Goal: Task Accomplishment & Management: Complete application form

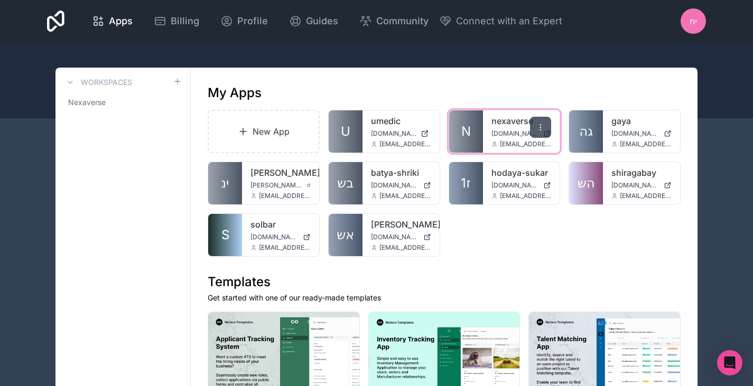
click at [539, 126] on icon at bounding box center [541, 127] width 8 height 8
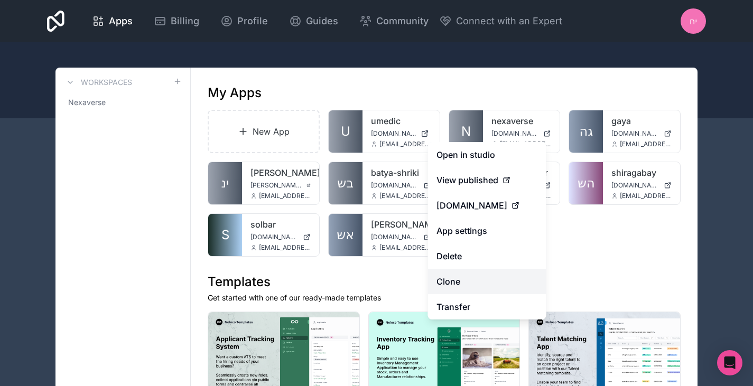
click at [459, 282] on link "Clone" at bounding box center [487, 281] width 118 height 25
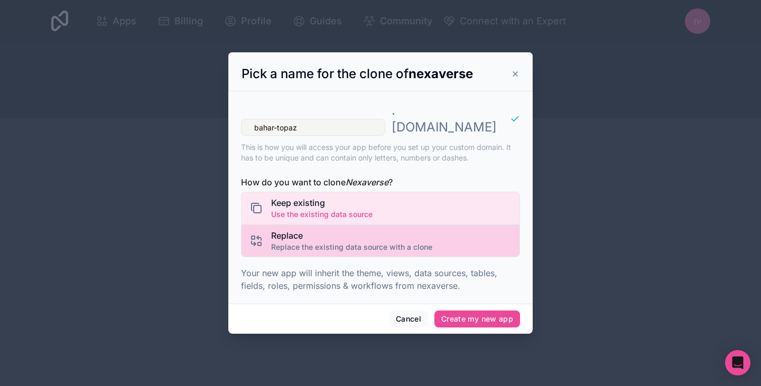
type input "bahar-topaz"
click at [464, 244] on div "Replace Replace the existing data source with a clone" at bounding box center [380, 241] width 279 height 33
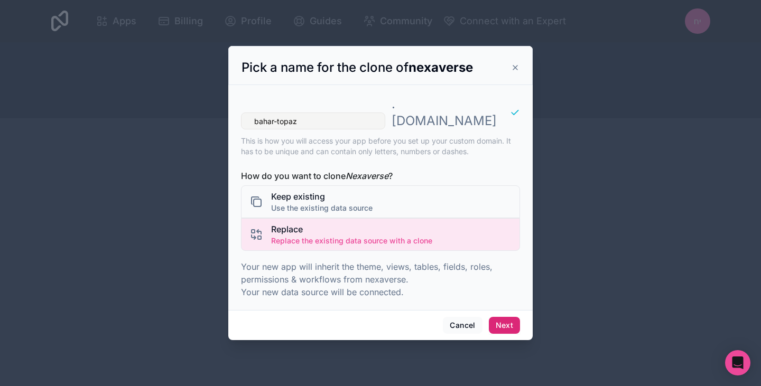
click at [496, 317] on button "Next" at bounding box center [504, 325] width 31 height 17
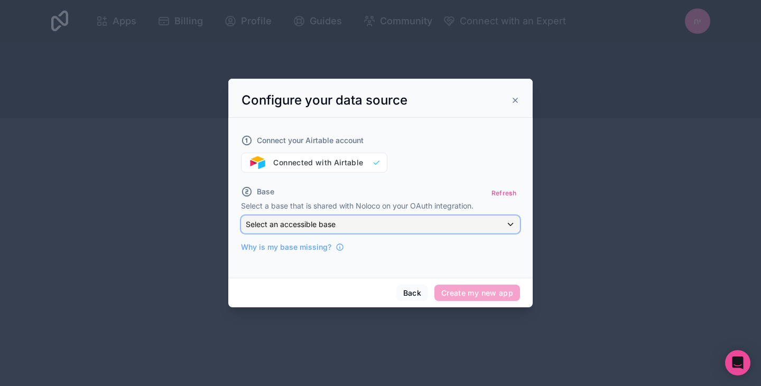
click at [428, 228] on div "Select an accessible base" at bounding box center [381, 224] width 278 height 17
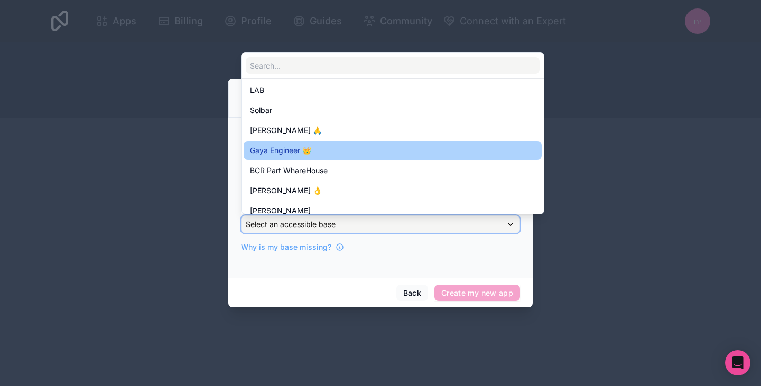
scroll to position [135, 0]
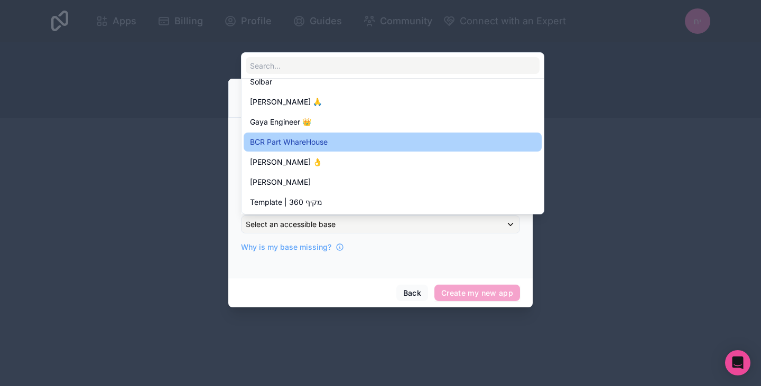
click at [394, 145] on div "BCR Part WhareHouse" at bounding box center [392, 142] width 285 height 13
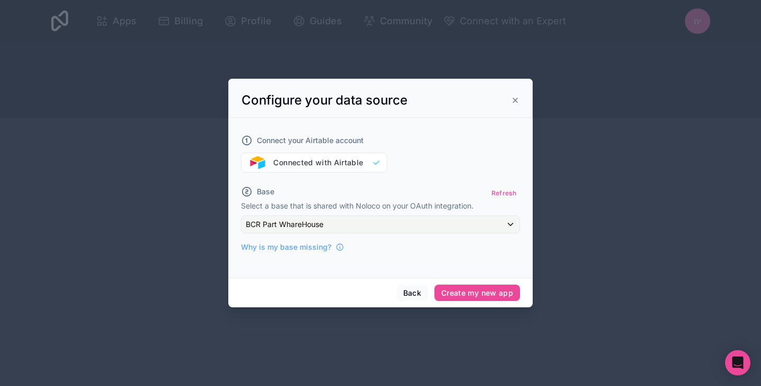
click at [391, 251] on div "Why is my base missing?" at bounding box center [380, 243] width 279 height 19
click at [457, 297] on button "Create my new app" at bounding box center [478, 293] width 86 height 17
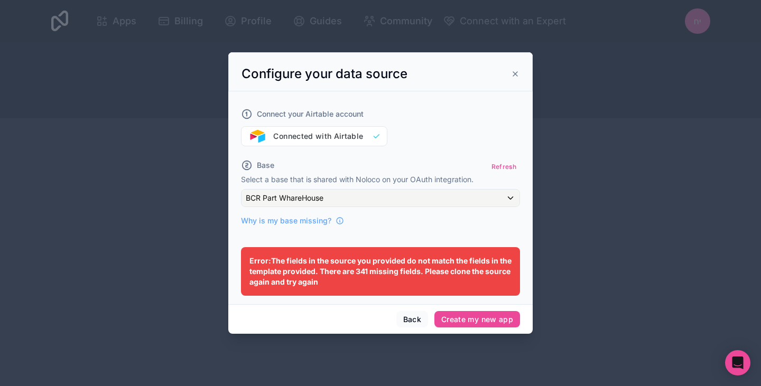
click at [414, 325] on button "Back" at bounding box center [413, 319] width 32 height 17
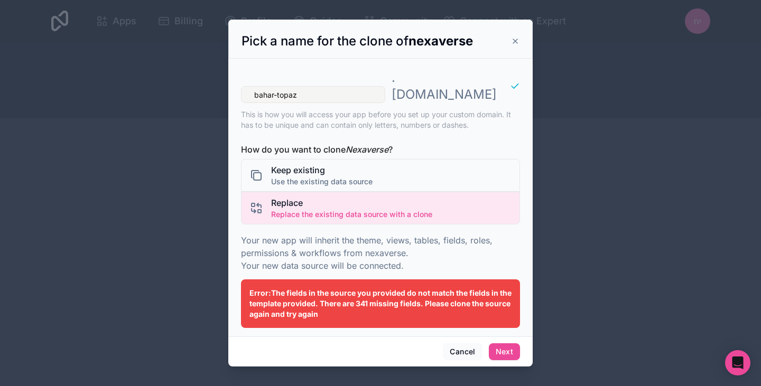
click at [452, 344] on button "Cancel" at bounding box center [462, 352] width 39 height 17
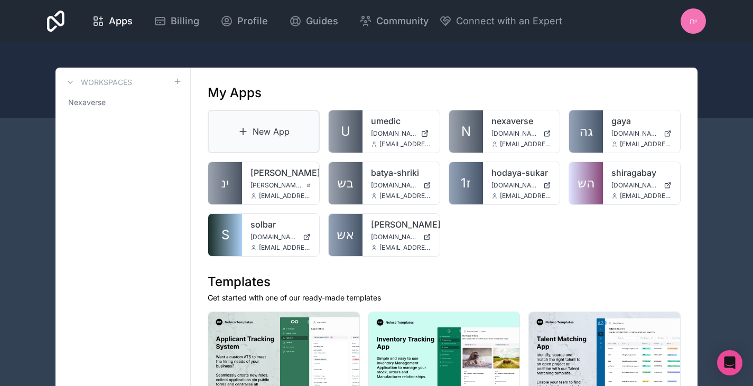
click at [262, 131] on link "New App" at bounding box center [264, 131] width 112 height 43
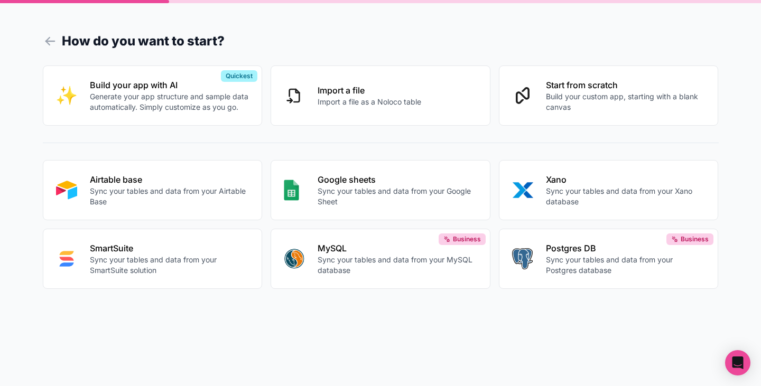
click at [155, 197] on p "Sync your tables and data from your Airtable Base" at bounding box center [170, 196] width 160 height 21
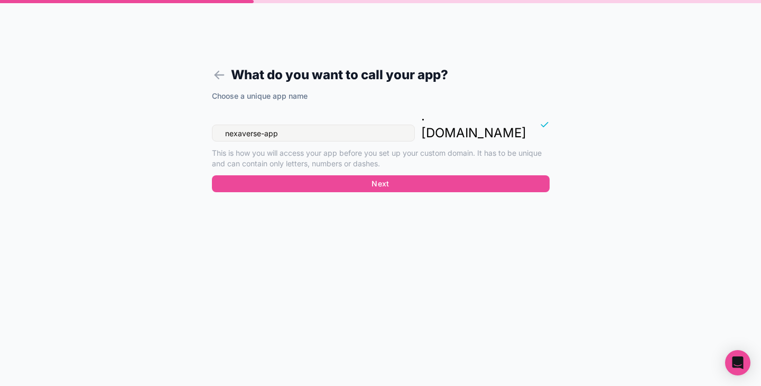
drag, startPoint x: 292, startPoint y: 117, endPoint x: 222, endPoint y: 124, distance: 71.1
click at [226, 125] on input "nexaverse-app" at bounding box center [313, 133] width 203 height 17
click at [233, 125] on input "bahar" at bounding box center [313, 133] width 203 height 17
click at [303, 125] on input "[PERSON_NAME]" at bounding box center [313, 133] width 203 height 17
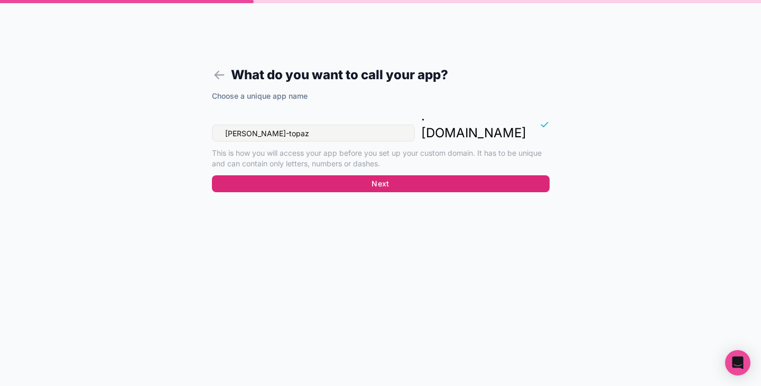
type input "[PERSON_NAME]-topaz"
click at [423, 176] on button "Next" at bounding box center [381, 184] width 338 height 17
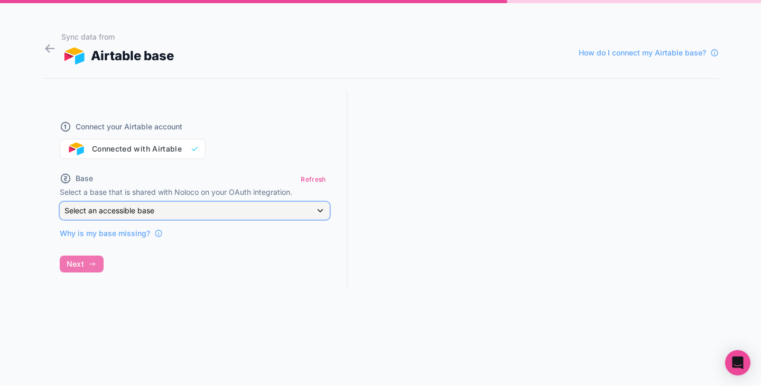
click at [135, 210] on span "Select an accessible base" at bounding box center [110, 210] width 90 height 9
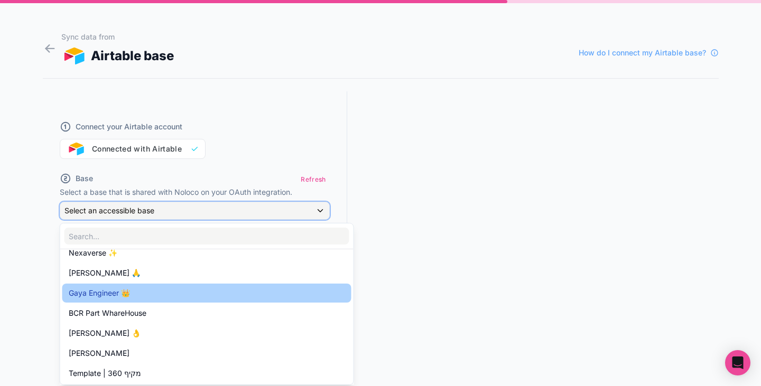
scroll to position [155, 0]
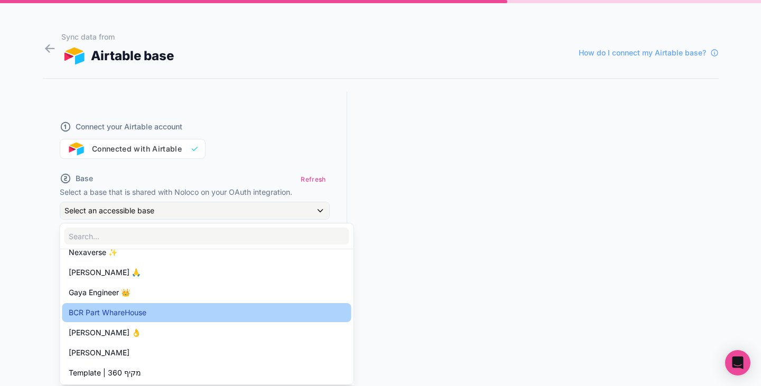
click at [173, 315] on div "BCR Part WhareHouse" at bounding box center [207, 313] width 277 height 13
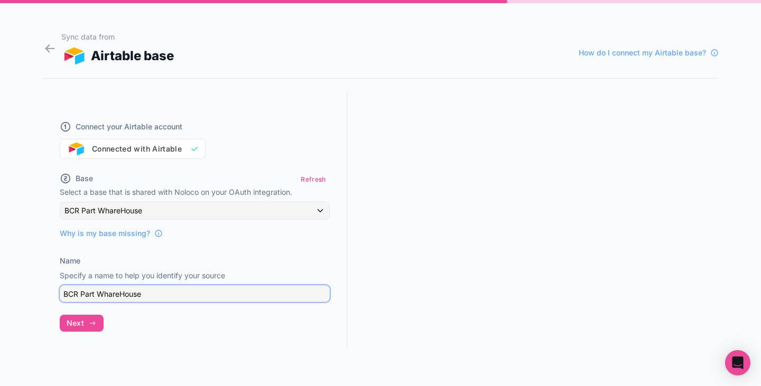
drag, startPoint x: 156, startPoint y: 297, endPoint x: 93, endPoint y: 290, distance: 63.8
click at [93, 290] on input "BCR Part WhareHouse" at bounding box center [195, 293] width 270 height 17
type input "BCR-Topaz"
click at [94, 319] on icon "button" at bounding box center [92, 323] width 8 height 8
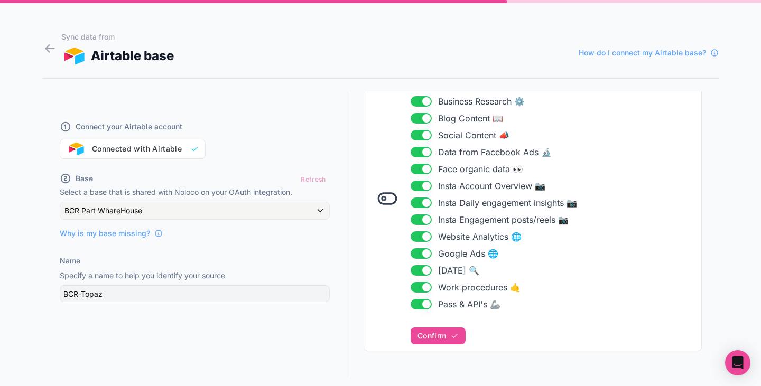
scroll to position [182, 0]
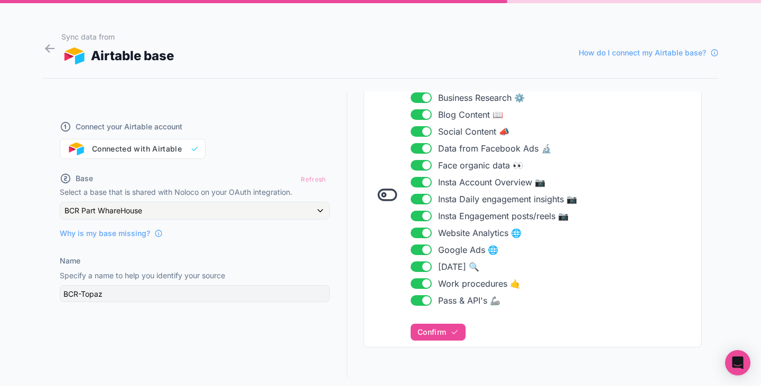
click at [421, 304] on button "Use setting" at bounding box center [421, 301] width 21 height 11
click at [416, 285] on button "Use setting" at bounding box center [421, 284] width 21 height 11
click at [414, 268] on button "Use setting" at bounding box center [421, 267] width 21 height 11
click at [412, 252] on button "Use setting" at bounding box center [421, 250] width 21 height 11
click at [413, 236] on button "Use setting" at bounding box center [421, 233] width 21 height 11
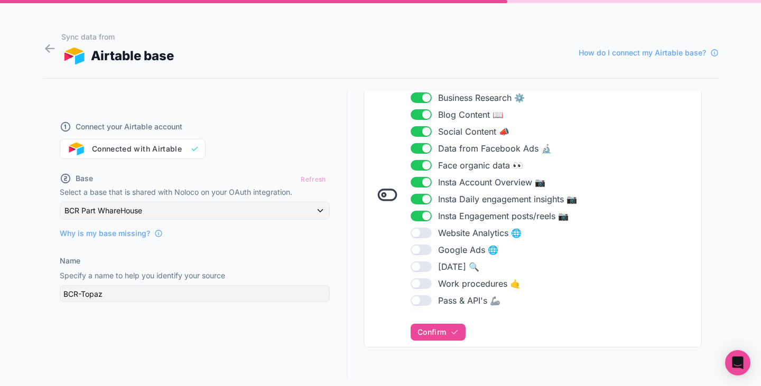
click at [417, 215] on button "Use setting" at bounding box center [421, 216] width 21 height 11
click at [418, 201] on button "Use setting" at bounding box center [421, 199] width 21 height 11
click at [418, 182] on button "Use setting" at bounding box center [421, 182] width 21 height 11
click at [417, 166] on button "Use setting" at bounding box center [421, 165] width 21 height 11
click at [411, 143] on button "Use setting" at bounding box center [421, 148] width 21 height 11
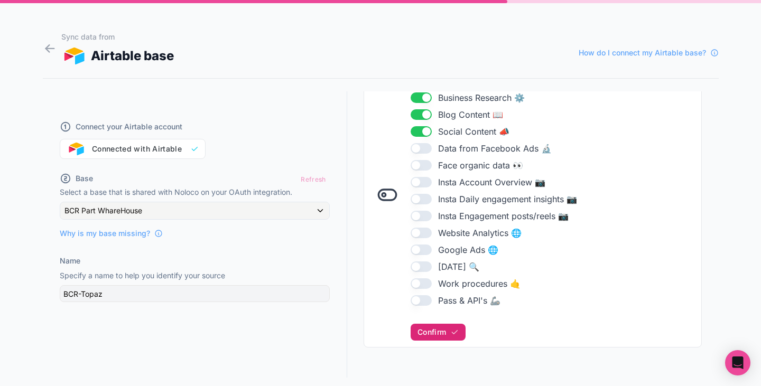
click at [434, 338] on button "Confirm" at bounding box center [438, 332] width 55 height 17
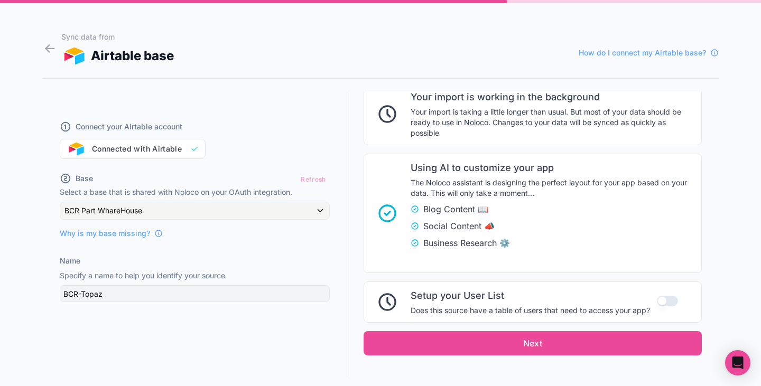
scroll to position [513, 0]
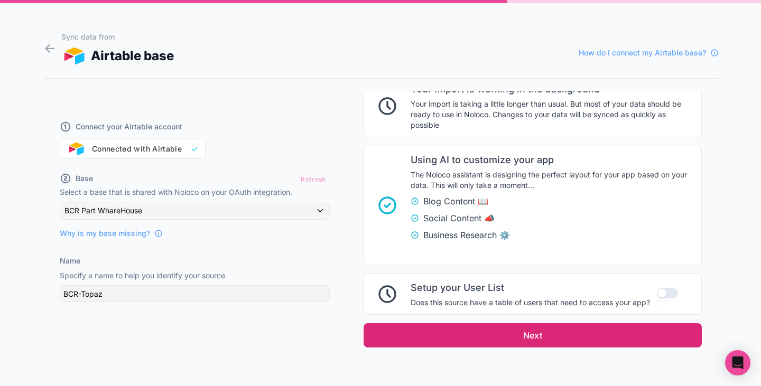
click at [589, 335] on button "Next" at bounding box center [533, 336] width 338 height 24
